Goal: Information Seeking & Learning: Learn about a topic

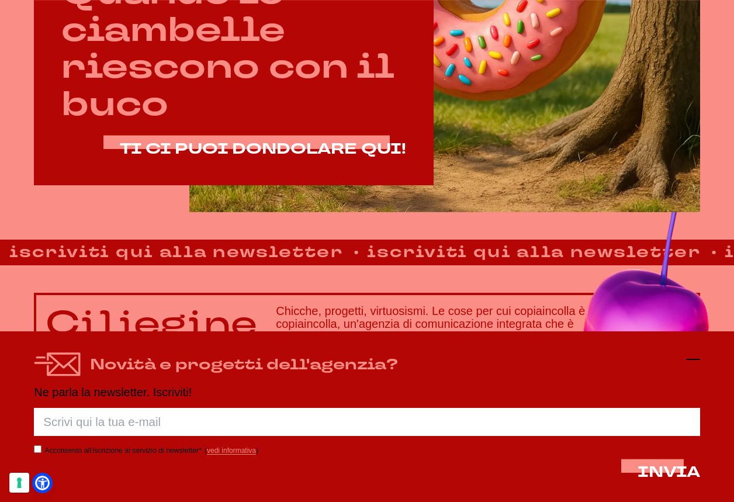
drag, startPoint x: 0, startPoint y: 0, endPoint x: 694, endPoint y: 357, distance: 780.0
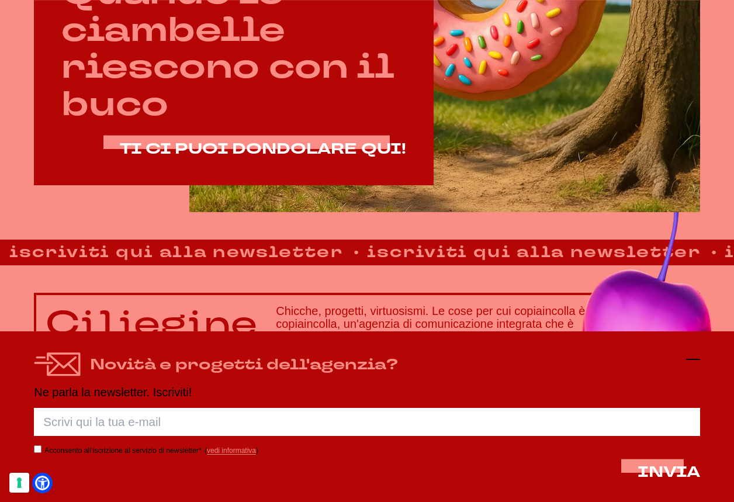
click at [694, 357] on icon at bounding box center [693, 359] width 14 height 14
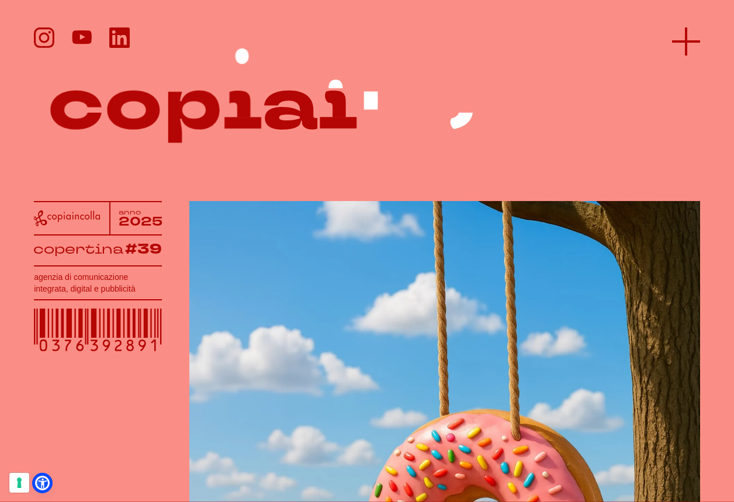
click at [679, 41] on line at bounding box center [686, 41] width 28 height 0
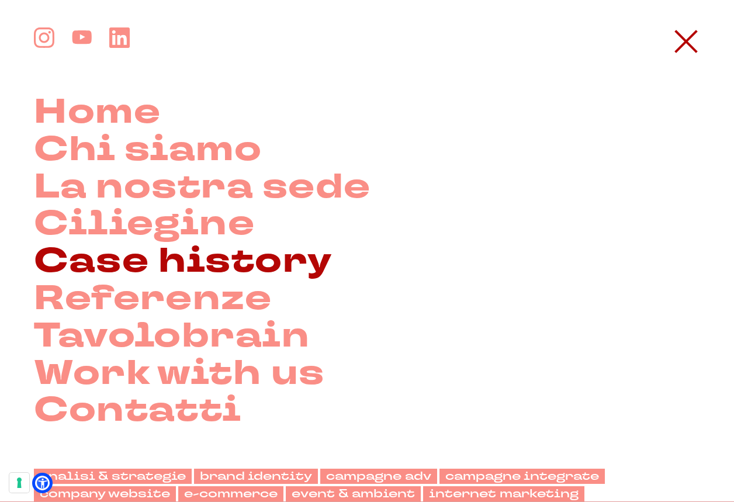
click at [264, 262] on link "Case history" at bounding box center [183, 261] width 298 height 37
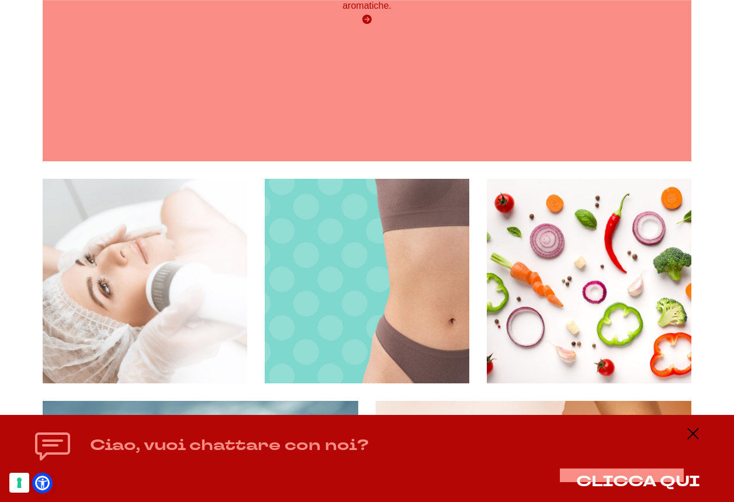
scroll to position [2337, 0]
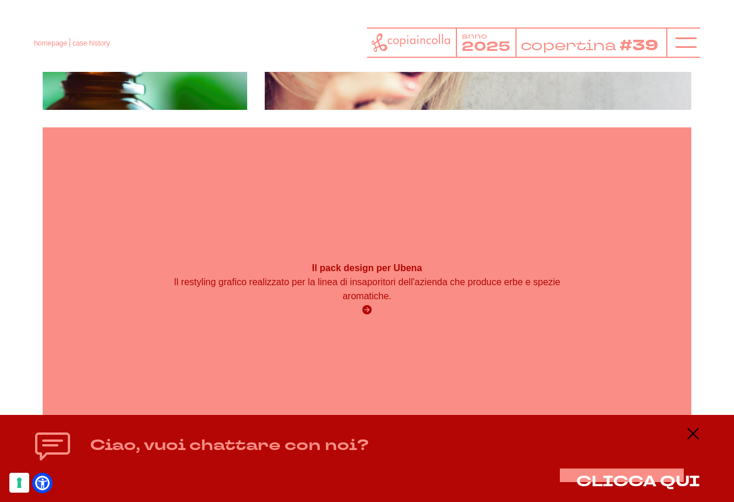
click at [384, 275] on p "Il restyling grafico realizzato per la linea di insaporitori dell'azienda che p…" at bounding box center [366, 289] width 389 height 28
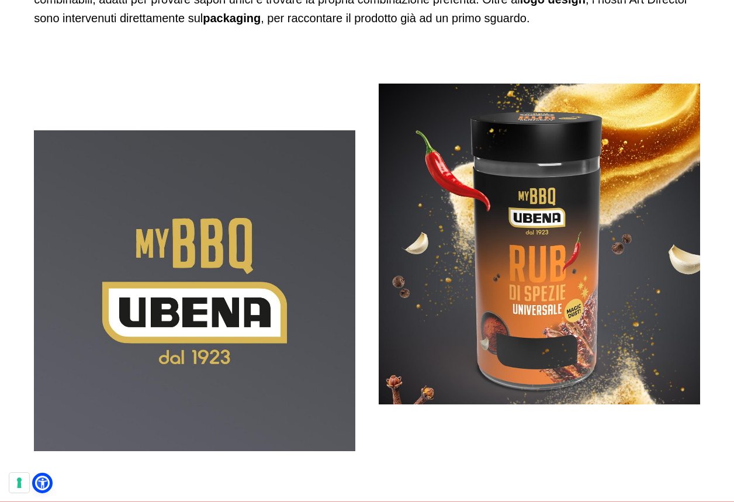
scroll to position [760, 0]
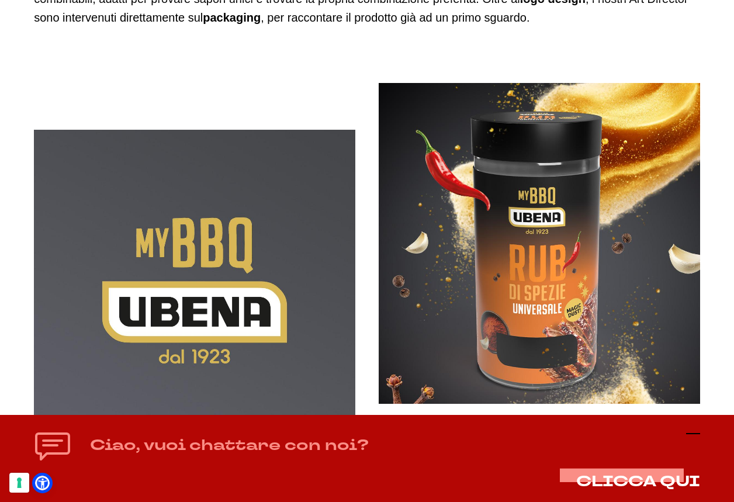
click at [689, 437] on icon at bounding box center [693, 434] width 14 height 14
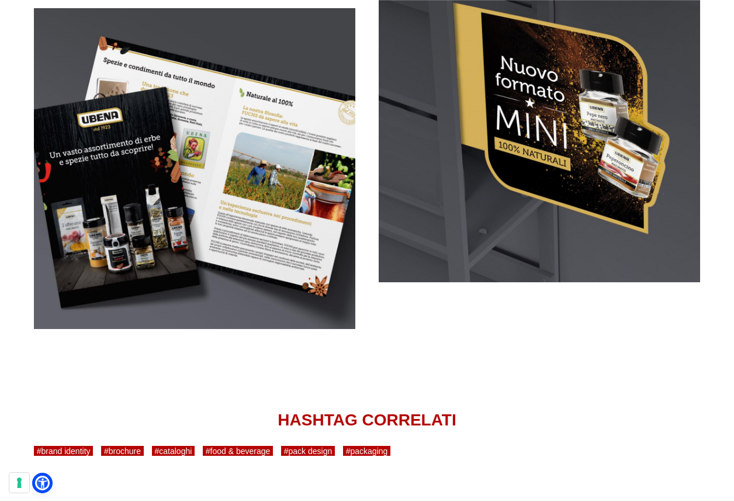
scroll to position [3681, 0]
